Goal: Transaction & Acquisition: Purchase product/service

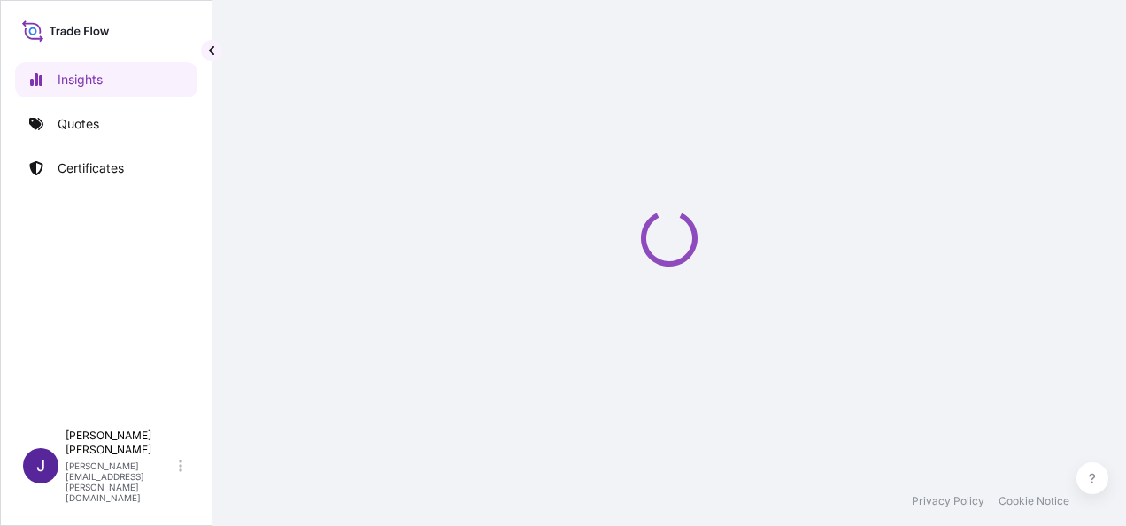
select select "2025"
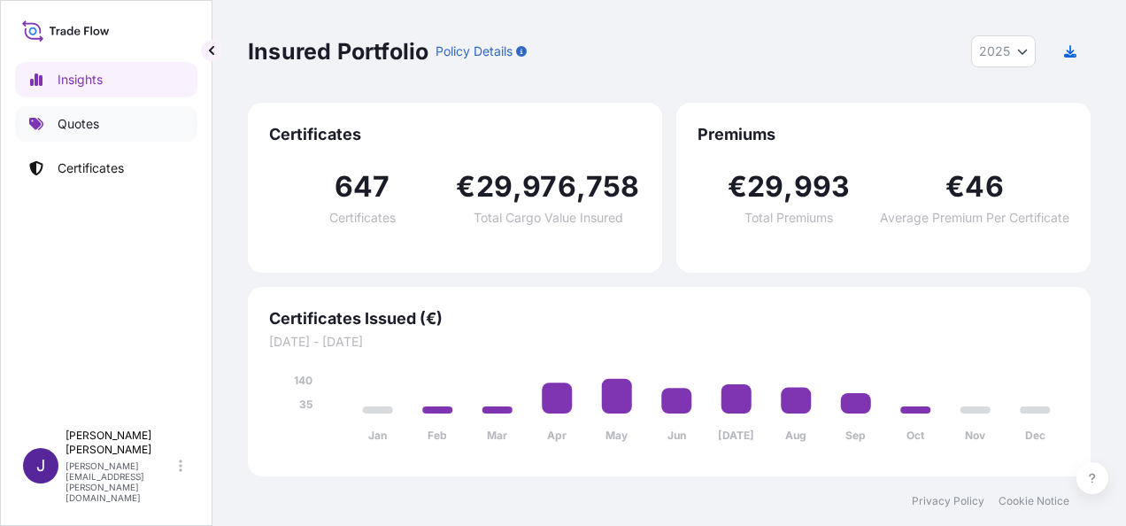
click at [92, 126] on p "Quotes" at bounding box center [79, 124] width 42 height 18
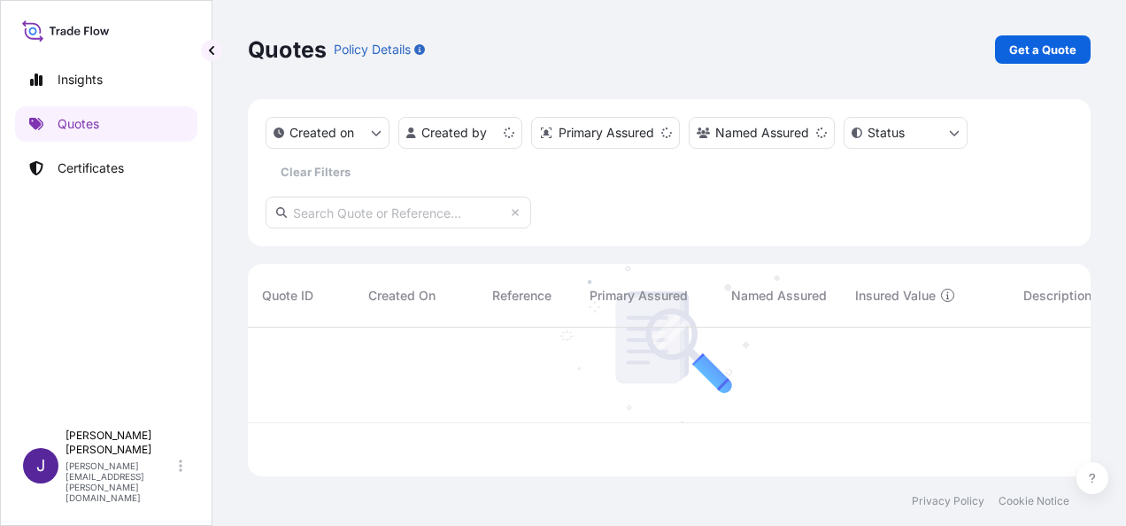
scroll to position [145, 828]
click at [98, 75] on p "Insights" at bounding box center [80, 80] width 45 height 18
select select "2025"
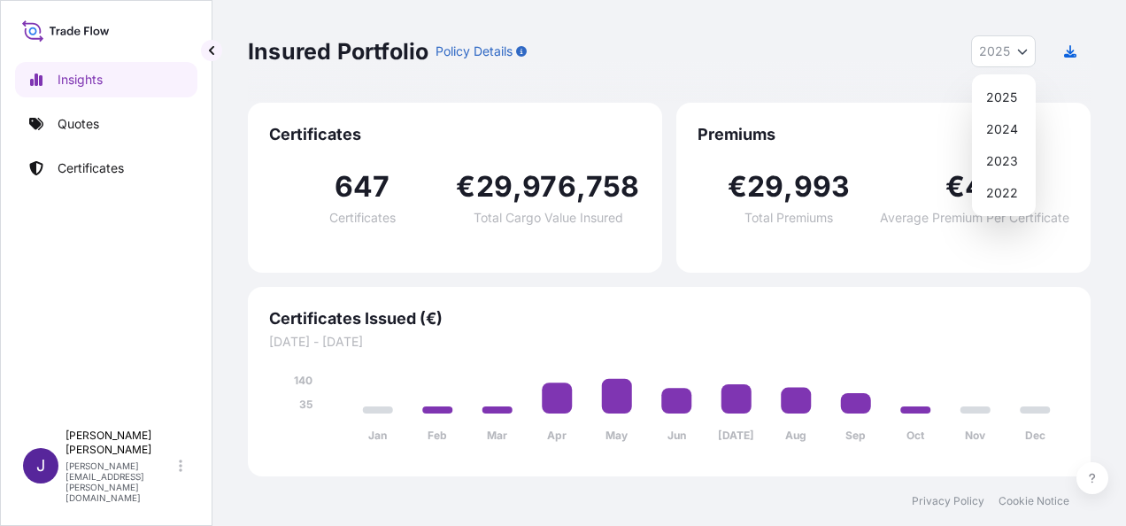
click at [1027, 57] on button "2025" at bounding box center [1003, 51] width 65 height 32
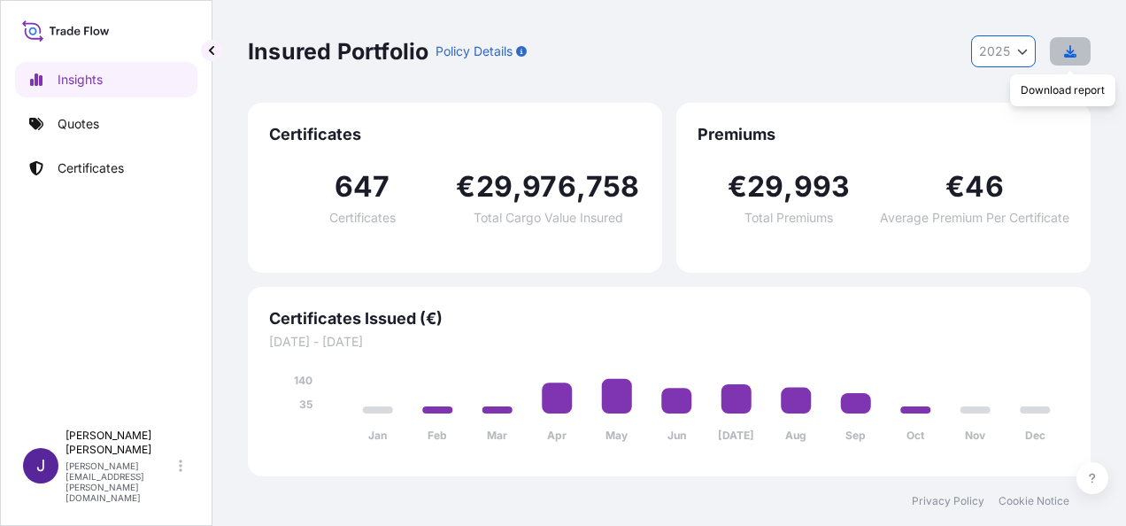
click at [1068, 54] on icon "button" at bounding box center [1070, 51] width 12 height 12
click at [80, 125] on p "Quotes" at bounding box center [79, 124] width 42 height 18
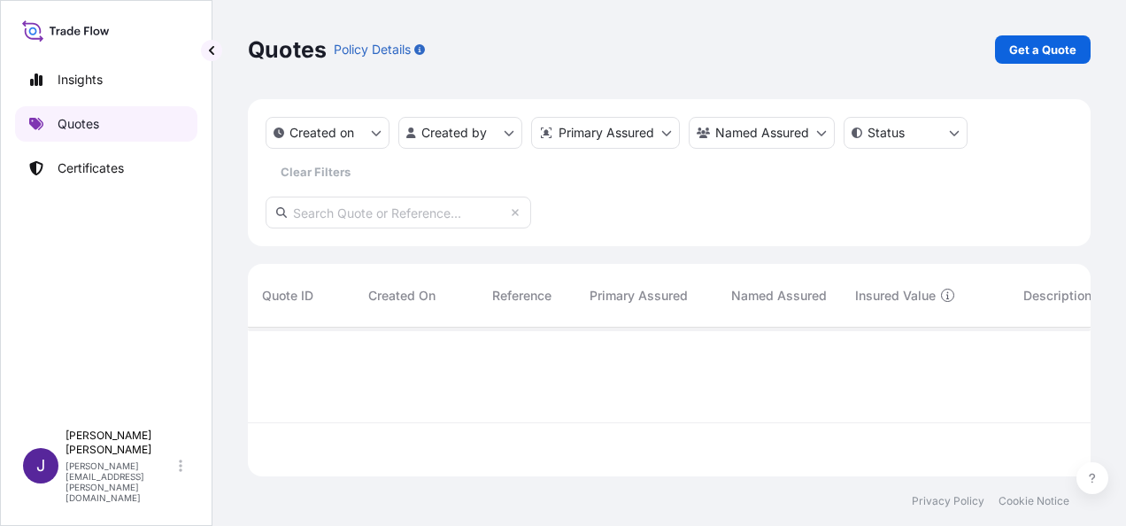
scroll to position [145, 828]
click at [1033, 55] on p "Get a Quote" at bounding box center [1042, 50] width 67 height 18
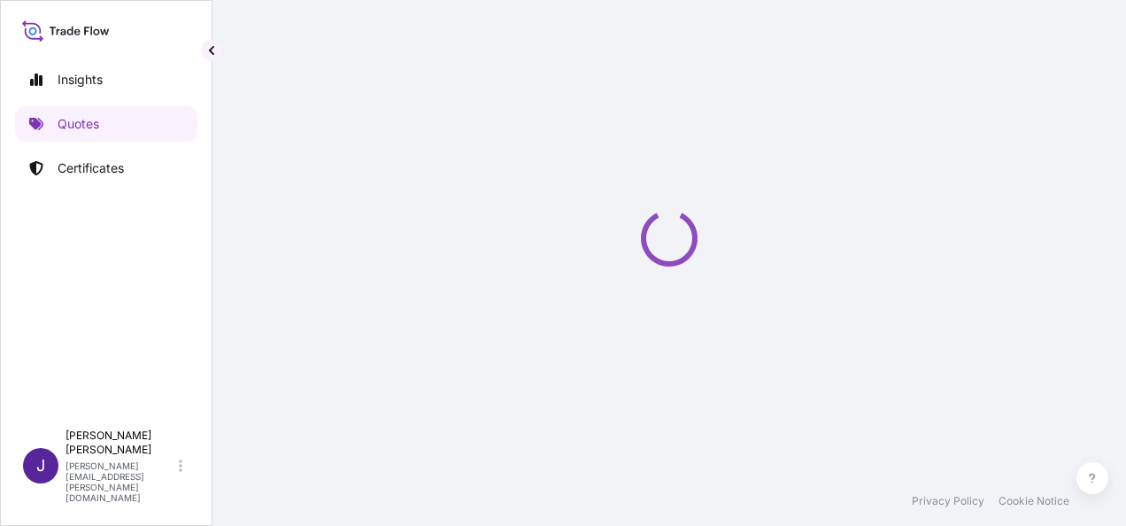
scroll to position [28, 0]
select select "Sea"
